Goal: Transaction & Acquisition: Purchase product/service

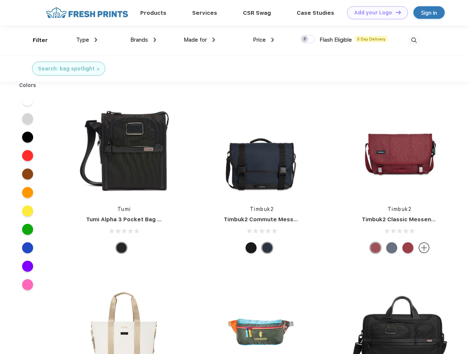
click at [375, 13] on link "Add your Logo Design Tool" at bounding box center [377, 12] width 61 height 13
click at [0, 0] on div "Design Tool" at bounding box center [0, 0] width 0 height 0
click at [395, 12] on link "Add your Logo Design Tool" at bounding box center [377, 12] width 61 height 13
click at [35, 40] on div "Filter" at bounding box center [40, 40] width 15 height 8
click at [87, 40] on span "Type" at bounding box center [82, 39] width 13 height 7
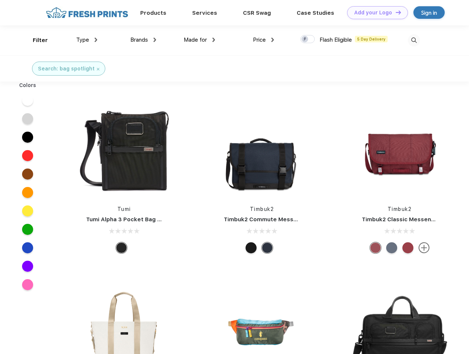
click at [143, 40] on span "Brands" at bounding box center [139, 39] width 18 height 7
click at [200, 40] on span "Made for" at bounding box center [195, 39] width 23 height 7
click at [264, 40] on span "Price" at bounding box center [259, 39] width 13 height 7
click at [308, 39] on div at bounding box center [308, 39] width 14 height 8
click at [305, 39] on input "checkbox" at bounding box center [303, 37] width 5 height 5
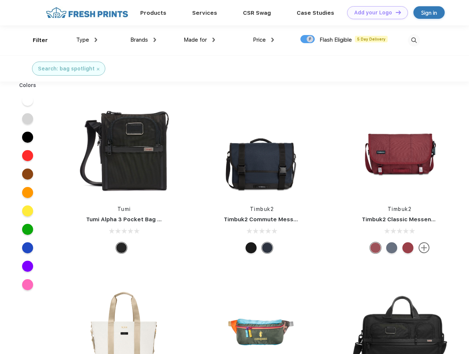
click at [414, 40] on img at bounding box center [414, 40] width 12 height 12
